Goal: Contribute content: Contribute content

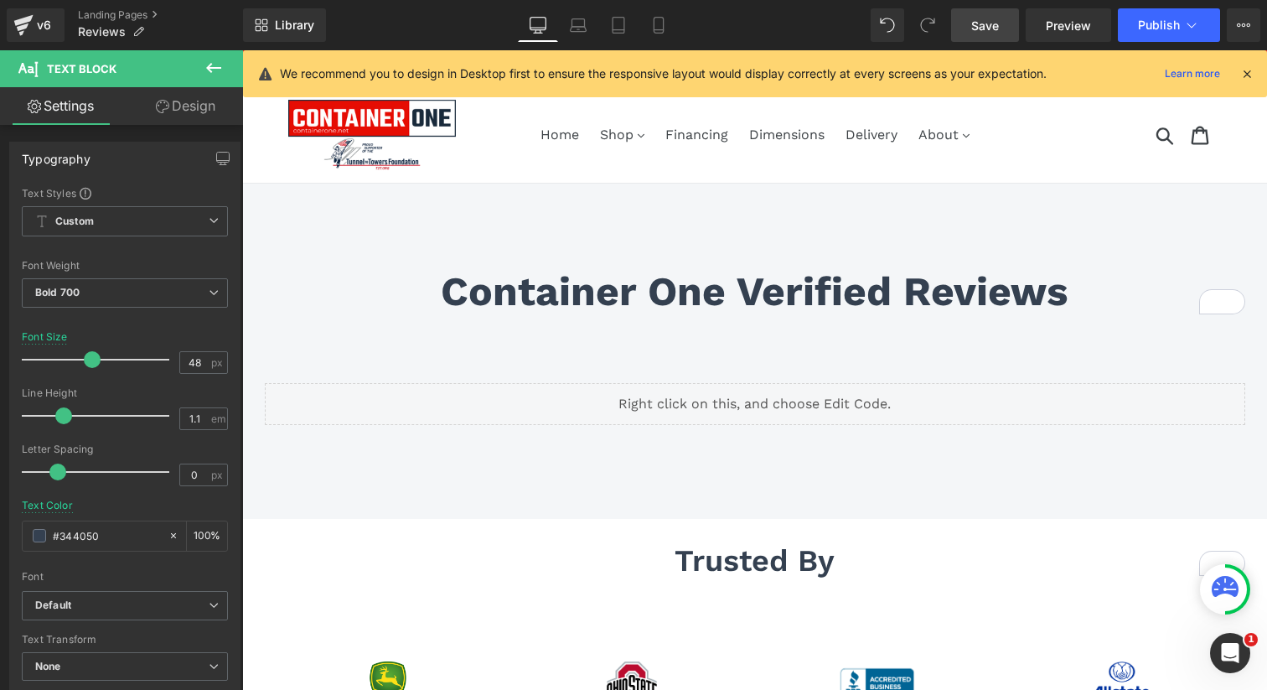
click at [988, 23] on span "Save" at bounding box center [985, 26] width 28 height 18
click at [1172, 28] on span "Publish" at bounding box center [1159, 24] width 42 height 13
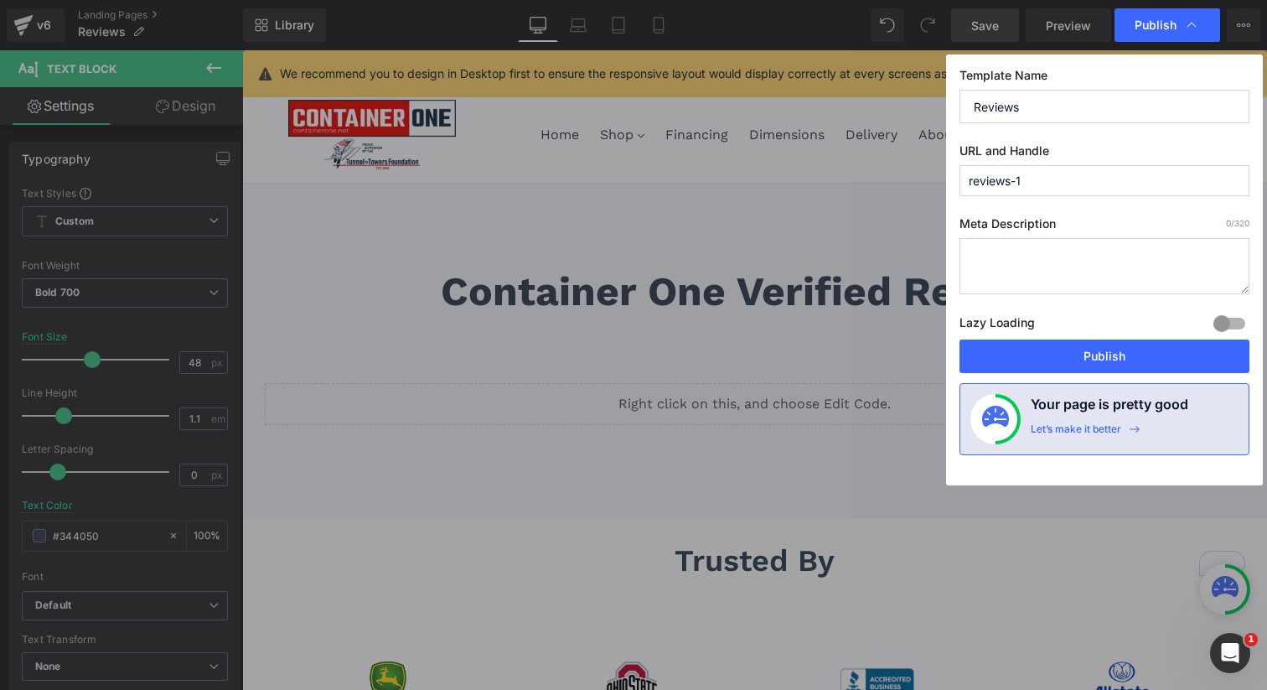
click at [1025, 184] on input "reviews-1" at bounding box center [1105, 180] width 290 height 31
type input "reviews"
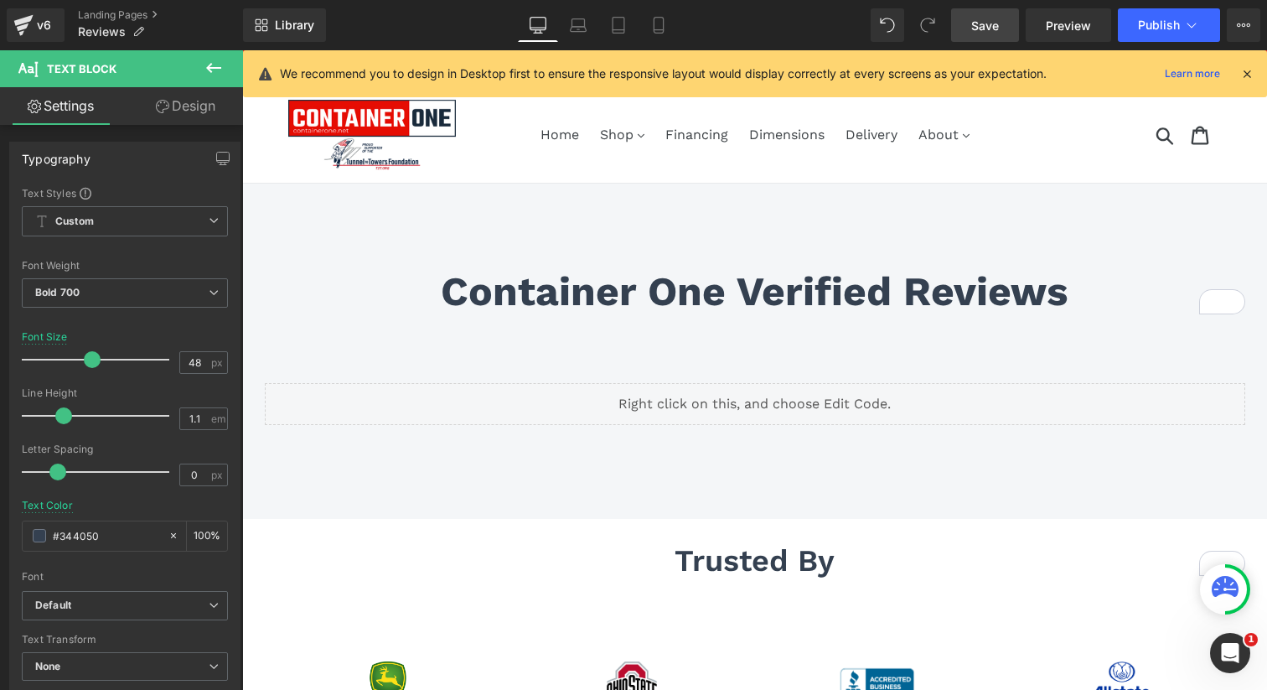
click at [987, 29] on span "Save" at bounding box center [985, 26] width 28 height 18
click at [1163, 29] on span "Publish" at bounding box center [1159, 24] width 42 height 13
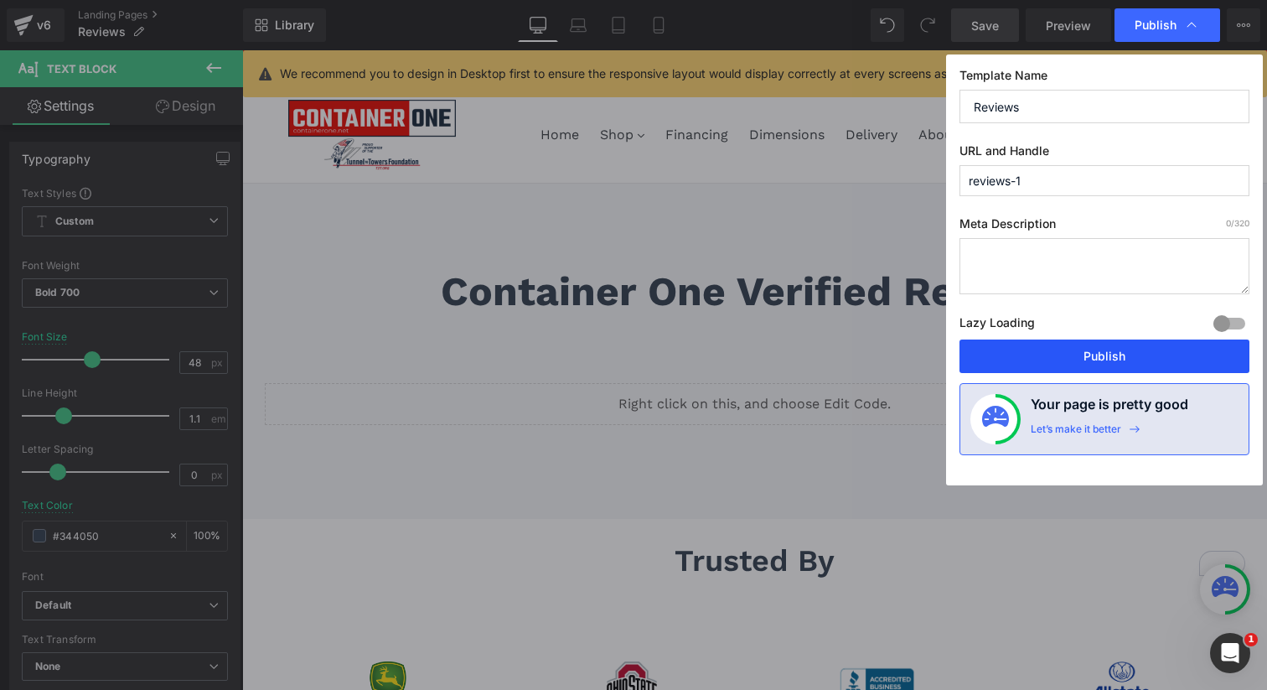
click at [1055, 355] on button "Publish" at bounding box center [1105, 356] width 290 height 34
